Goal: Obtain resource: Obtain resource

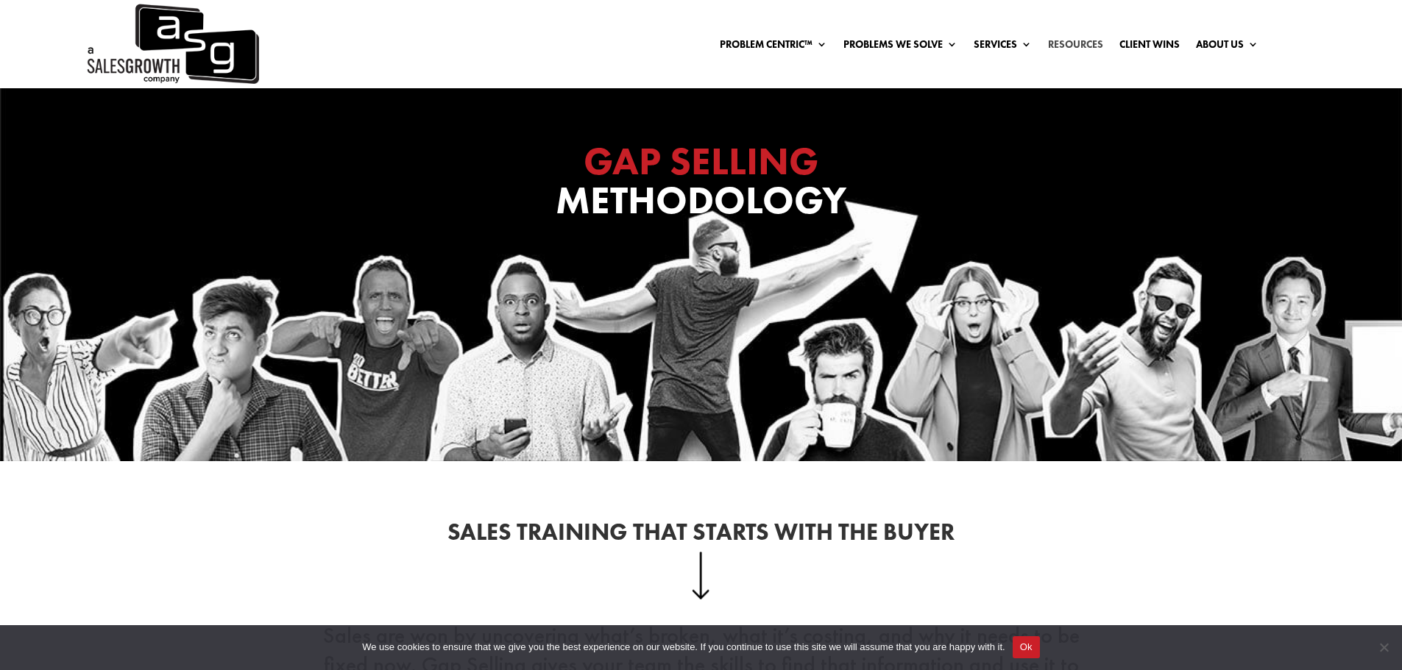
click at [1068, 42] on link "Resources" at bounding box center [1075, 47] width 55 height 16
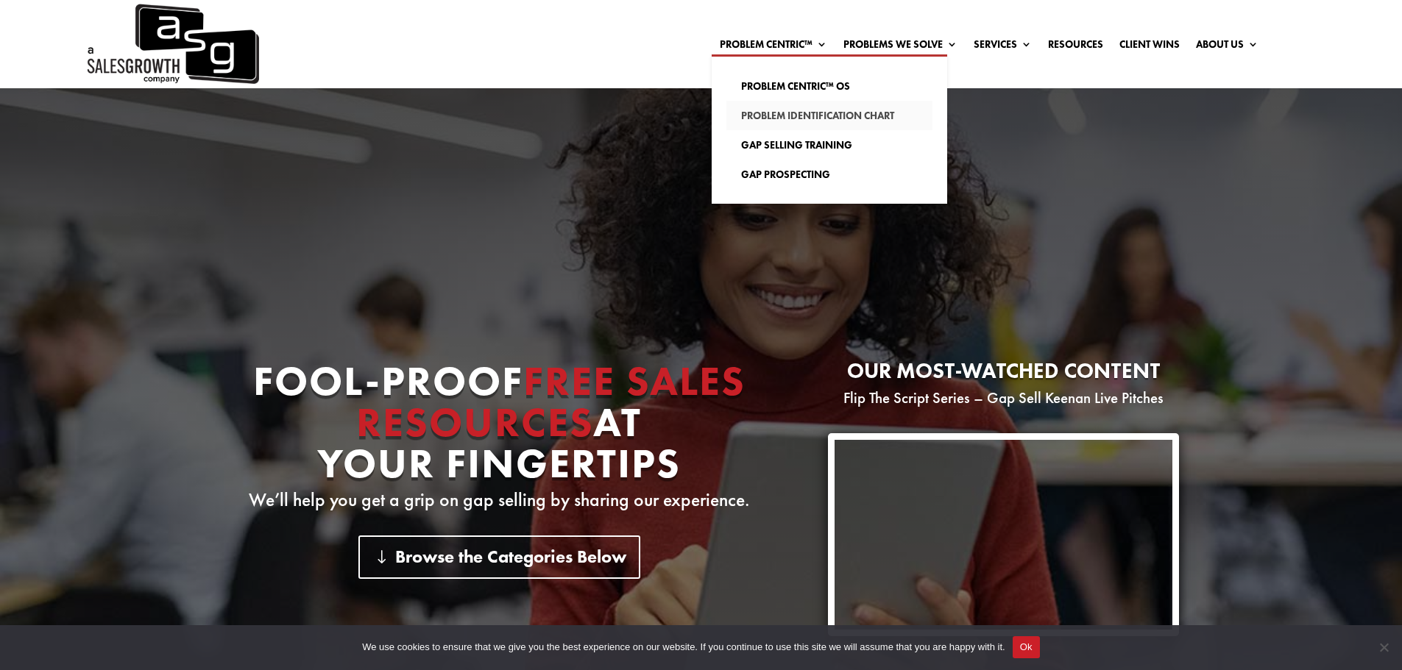
click at [877, 115] on link "Problem Identification Chart" at bounding box center [829, 115] width 206 height 29
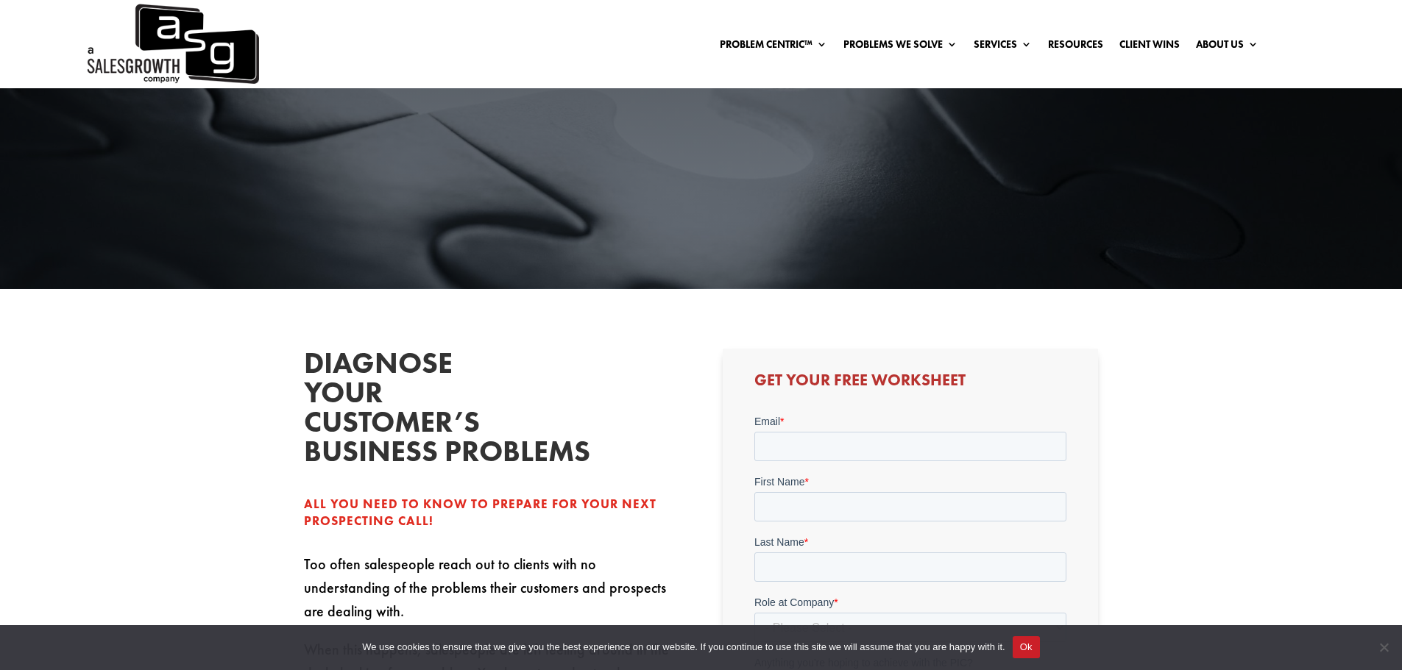
scroll to position [245, 0]
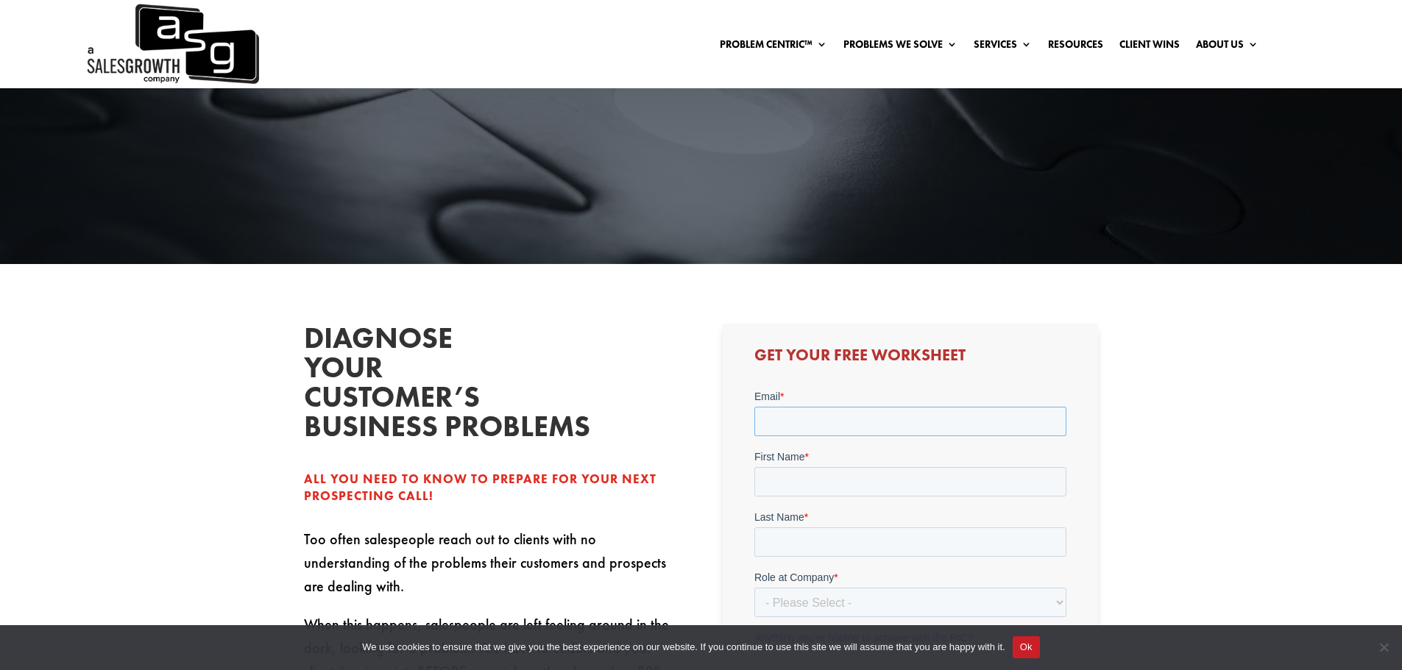
click at [833, 421] on input "Email *" at bounding box center [910, 421] width 312 height 29
type input "matt.deaton@devsu.com"
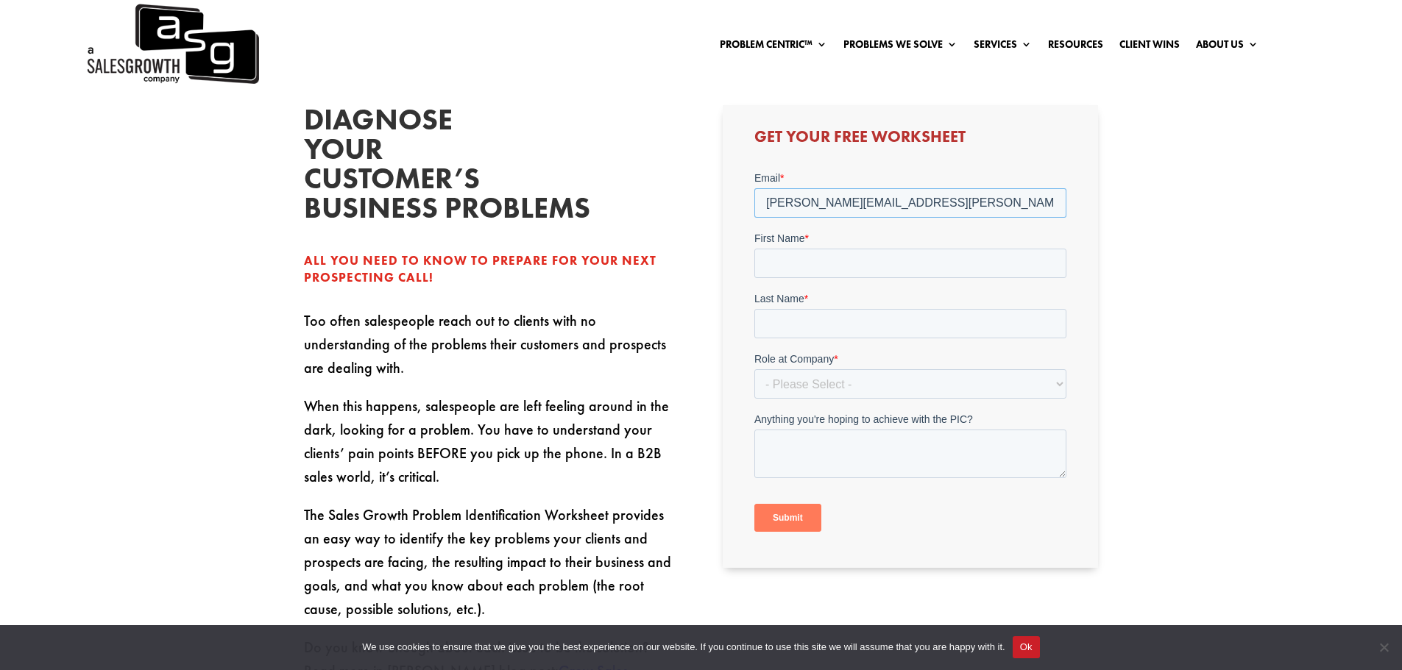
scroll to position [491, 0]
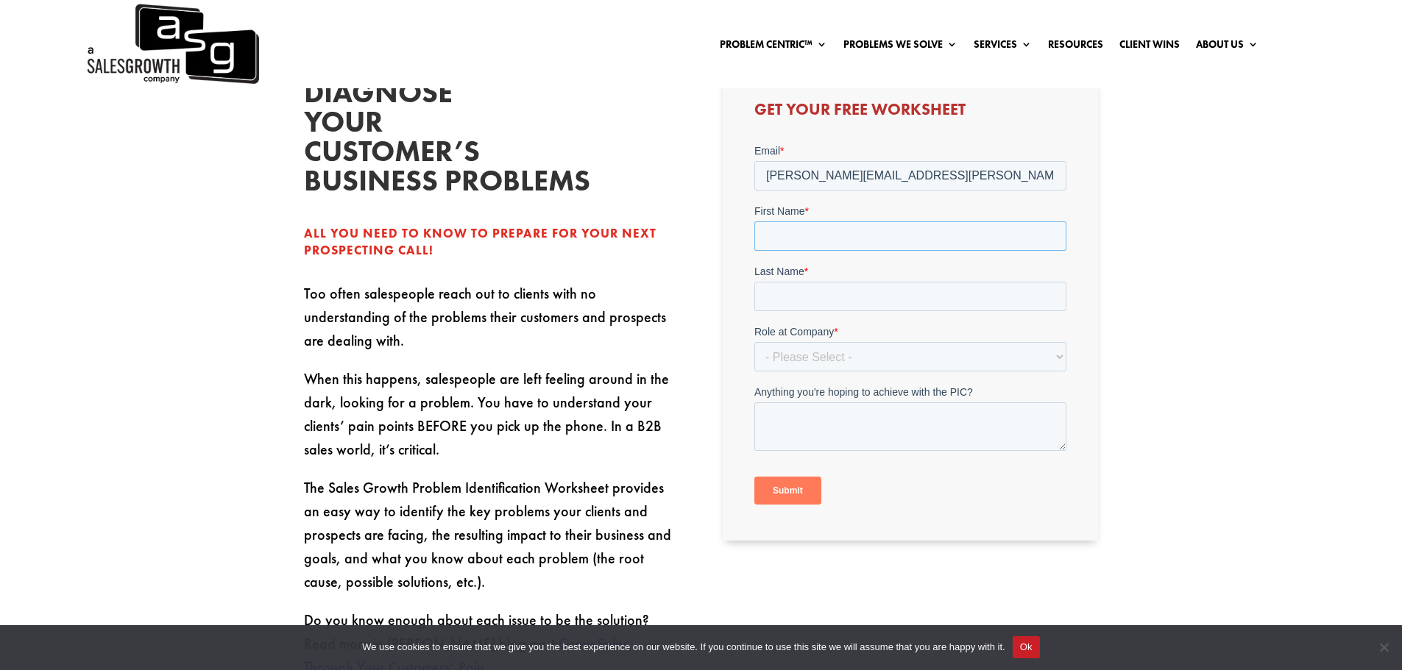
click at [837, 243] on input "First Name *" at bounding box center [910, 235] width 312 height 29
type input "Matt"
click at [866, 294] on input "Last Name *" at bounding box center [910, 296] width 312 height 29
type input "Deaton"
click at [883, 361] on select "- Please Select - C-Level (CRO, CSO, etc) Senior Leadership (VP of Sales, VP of…" at bounding box center [910, 356] width 312 height 29
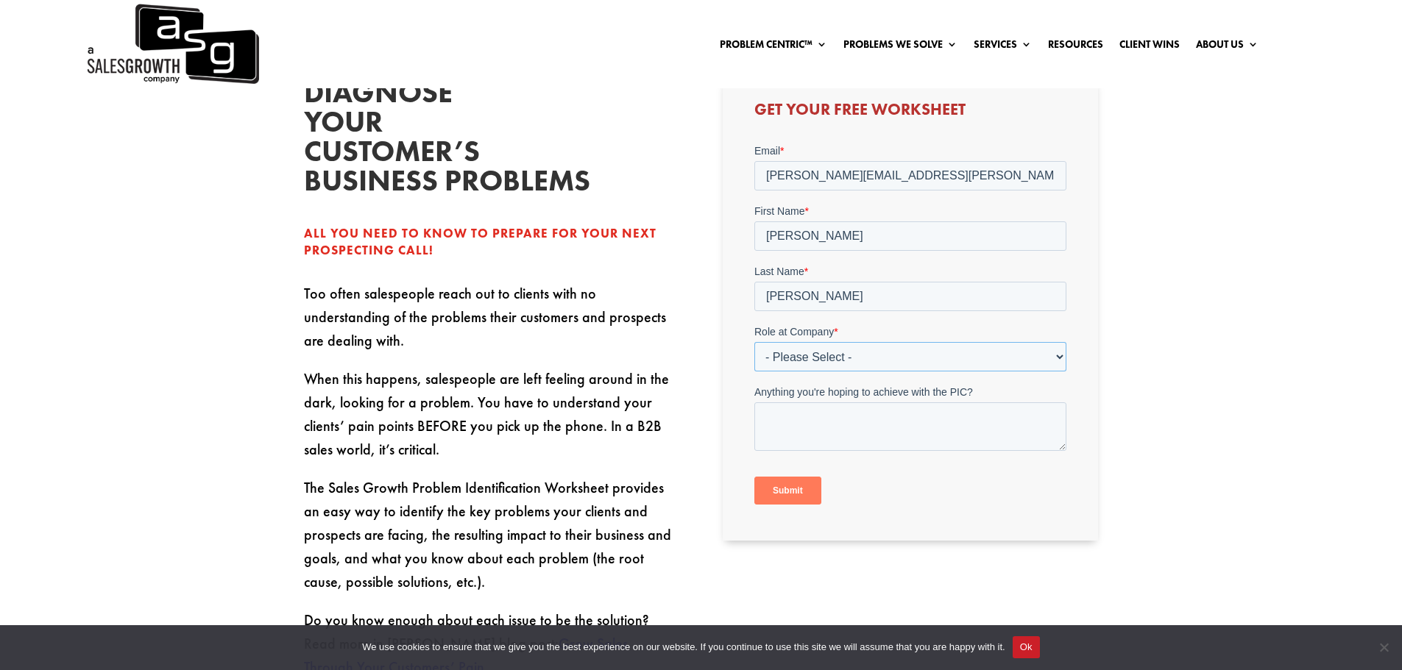
select select "C-Level (CRO, CSO, etc)"
click at [754, 342] on select "- Please Select - C-Level (CRO, CSO, etc) Senior Leadership (VP of Sales, VP of…" at bounding box center [910, 356] width 312 height 29
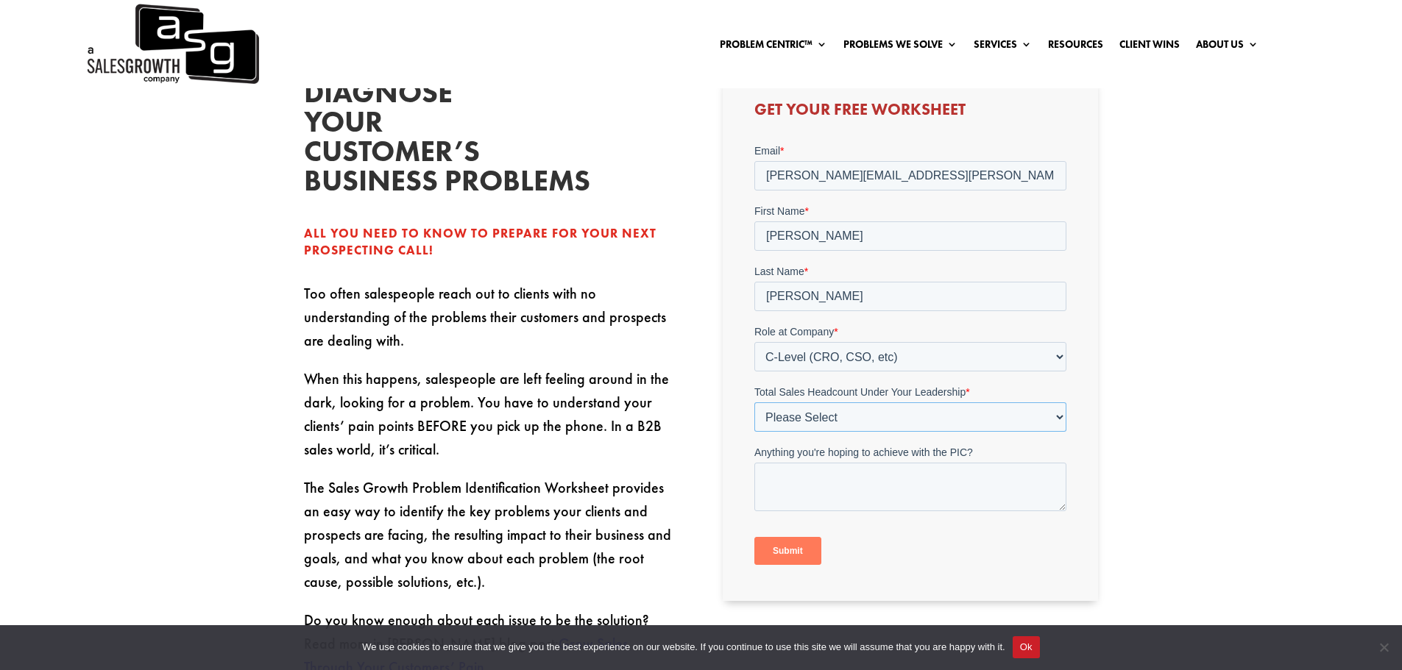
click at [909, 413] on select "Please Select Just Me 1-9 10-19 20-49 50-99 100+" at bounding box center [910, 416] width 312 height 29
select select "1-9"
click at [754, 402] on select "Please Select Just Me 1-9 10-19 20-49 50-99 100+" at bounding box center [910, 416] width 312 height 29
click at [904, 486] on textarea "Anything you're hoping to achieve with the PIC?" at bounding box center [910, 487] width 312 height 49
type textarea "Workshop resource"
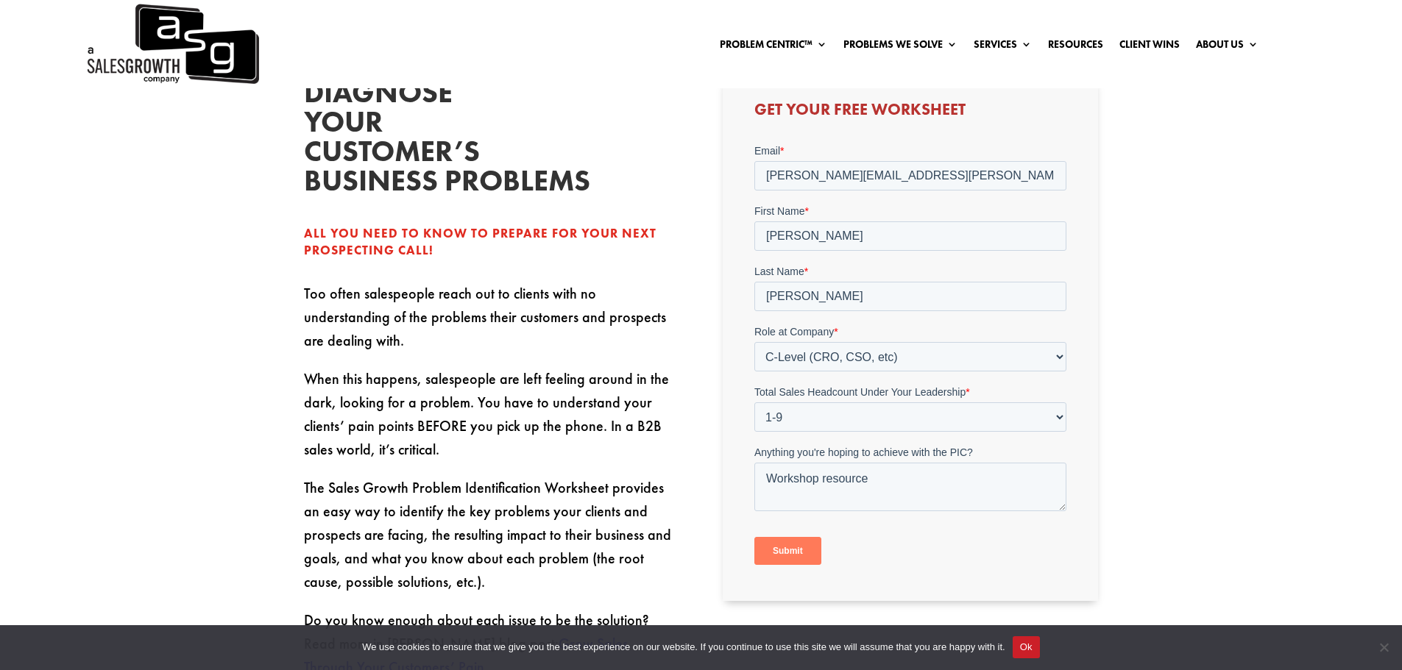
click at [813, 547] on input "Submit" at bounding box center [787, 551] width 67 height 28
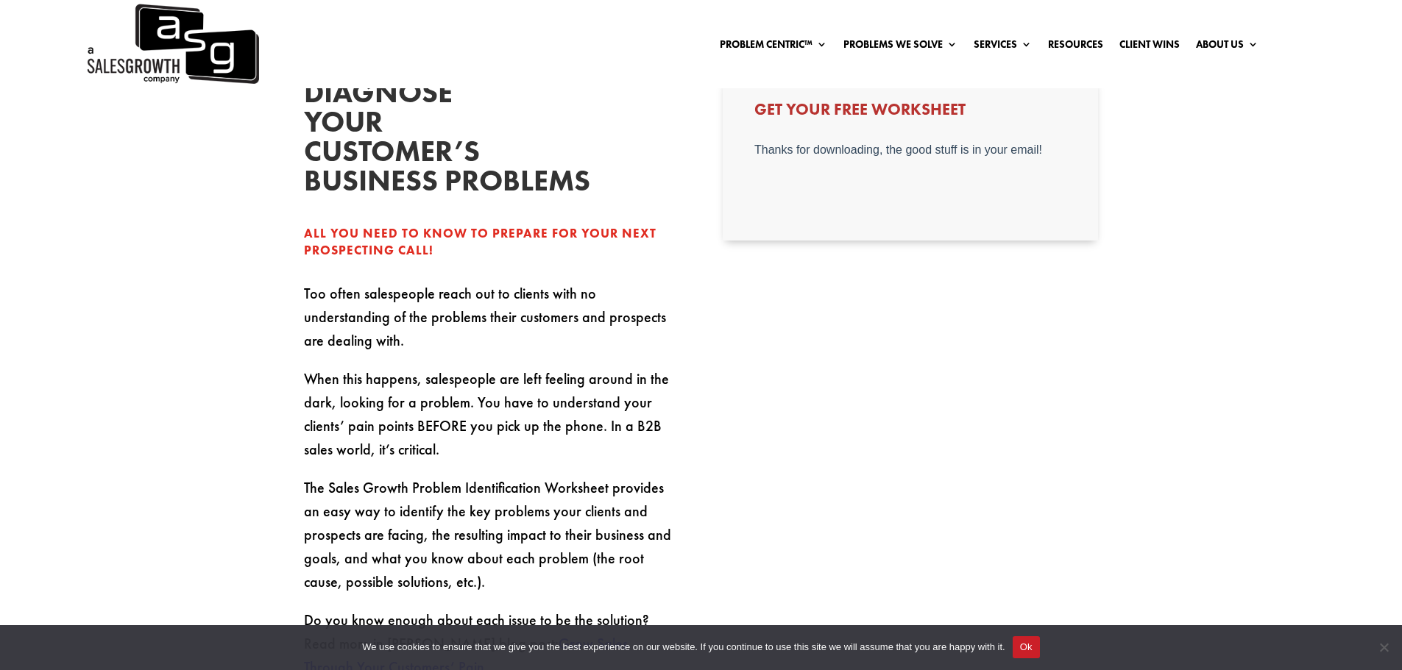
click at [1024, 644] on button "Ok" at bounding box center [1025, 647] width 27 height 22
